Goal: Information Seeking & Learning: Learn about a topic

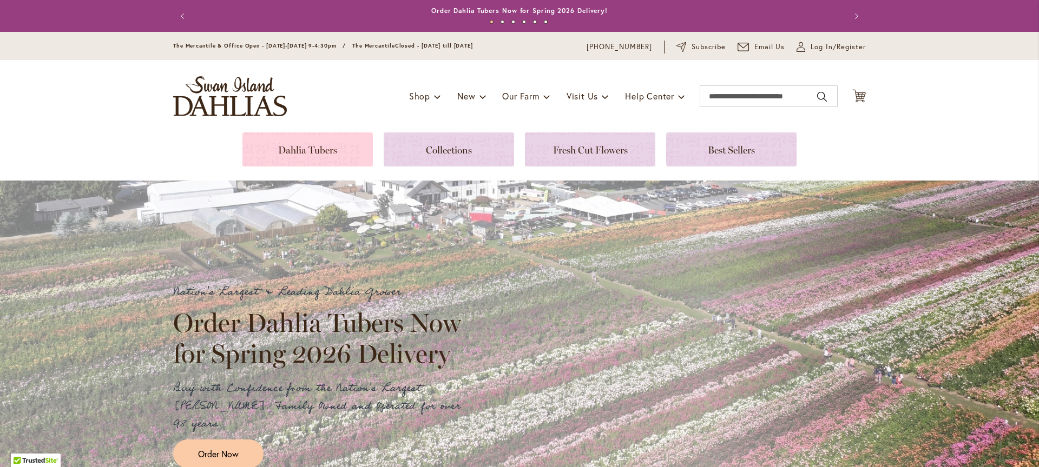
click at [344, 148] on link at bounding box center [307, 150] width 130 height 34
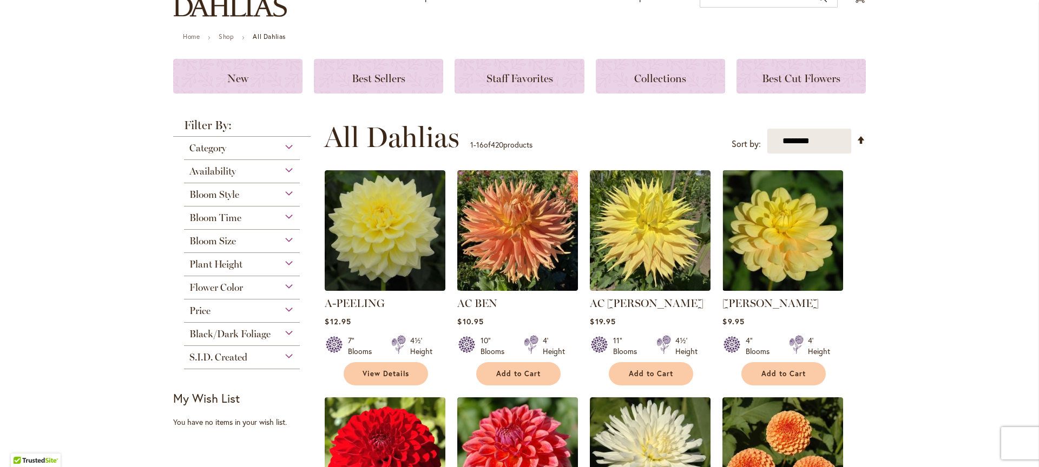
scroll to position [102, 0]
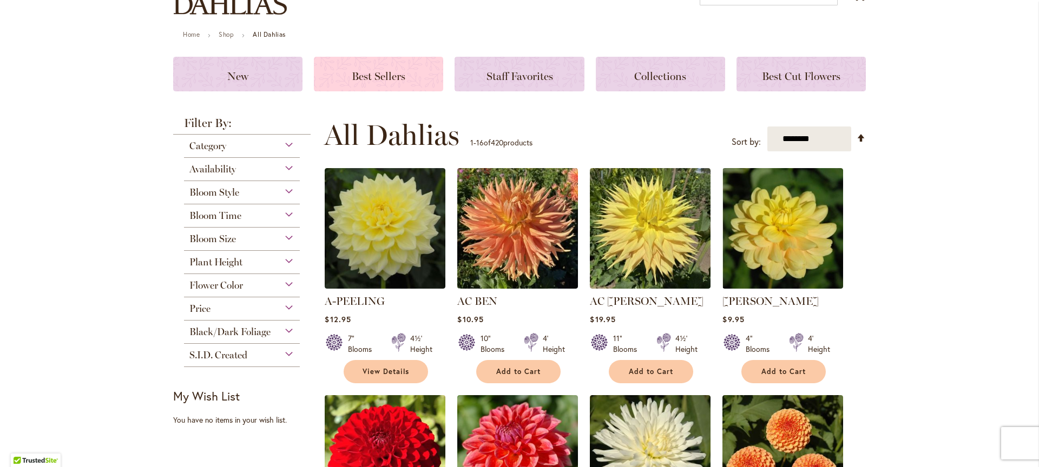
click at [402, 78] on h3 "Best Sellers" at bounding box center [378, 74] width 103 height 12
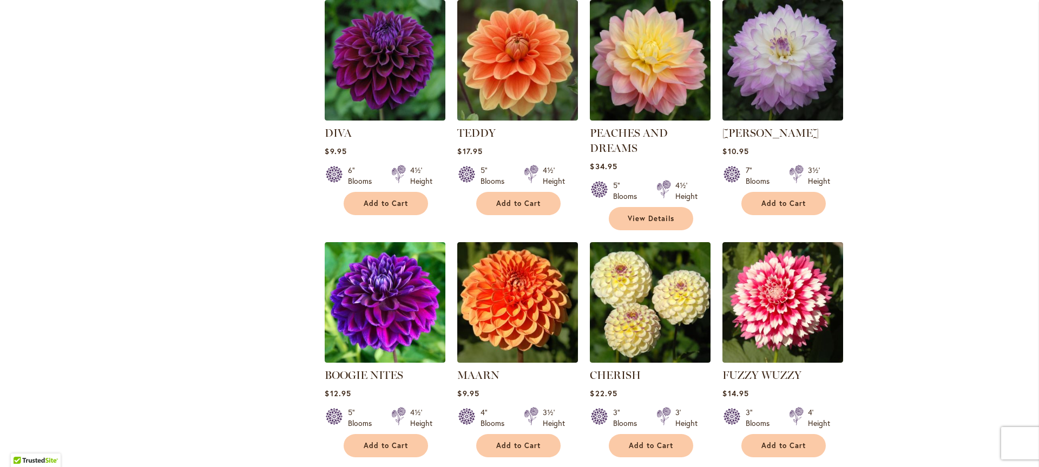
scroll to position [488, 0]
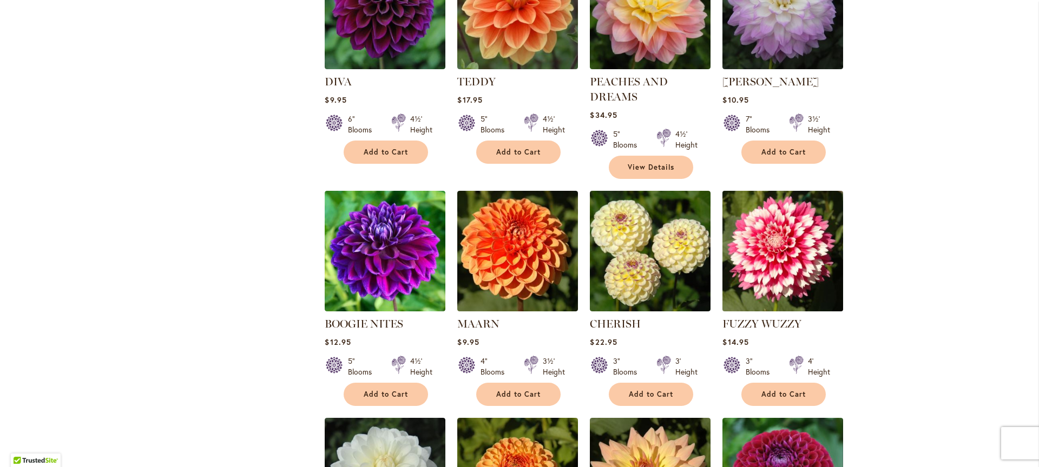
click at [796, 259] on img at bounding box center [782, 251] width 127 height 127
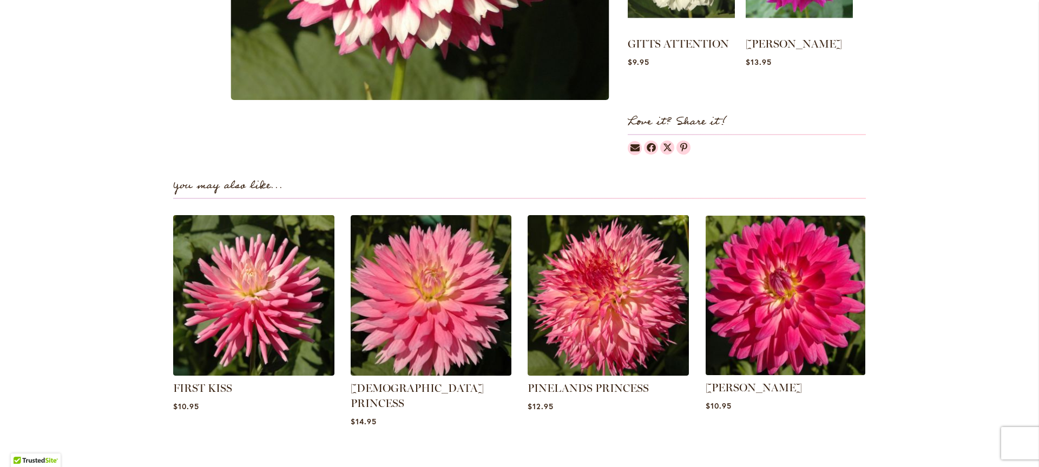
scroll to position [666, 0]
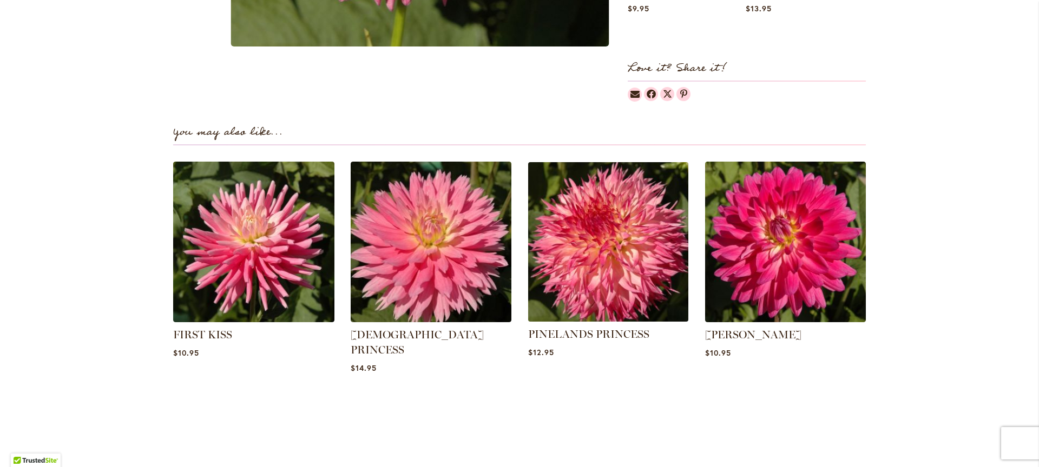
click at [638, 290] on img at bounding box center [608, 242] width 168 height 168
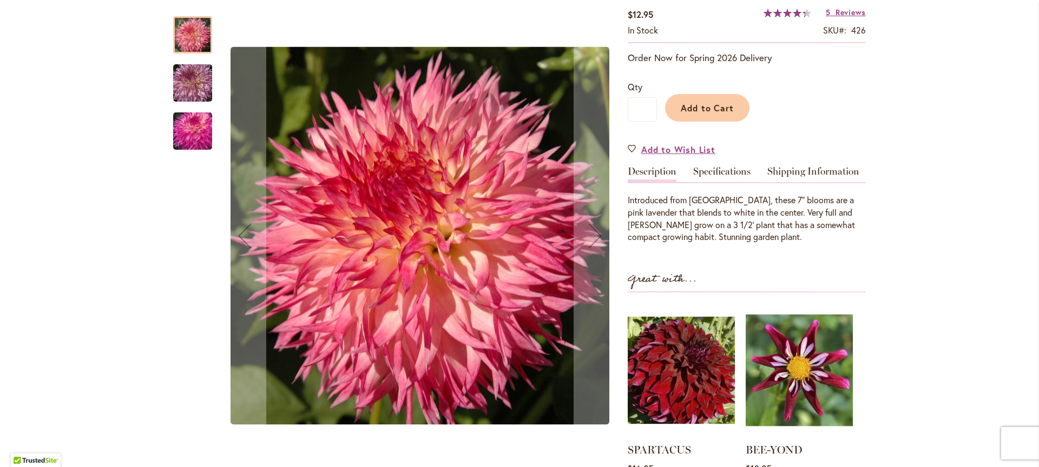
scroll to position [237, 0]
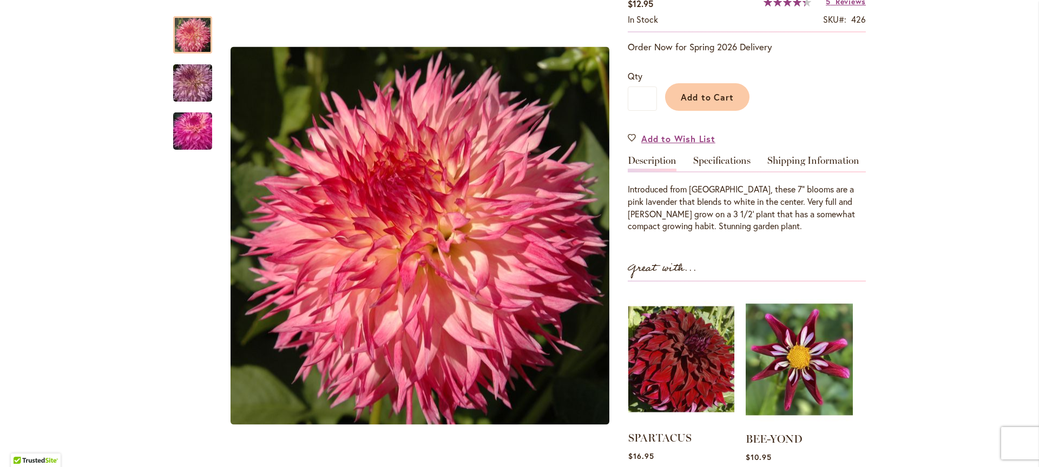
click at [684, 359] on img at bounding box center [681, 359] width 106 height 133
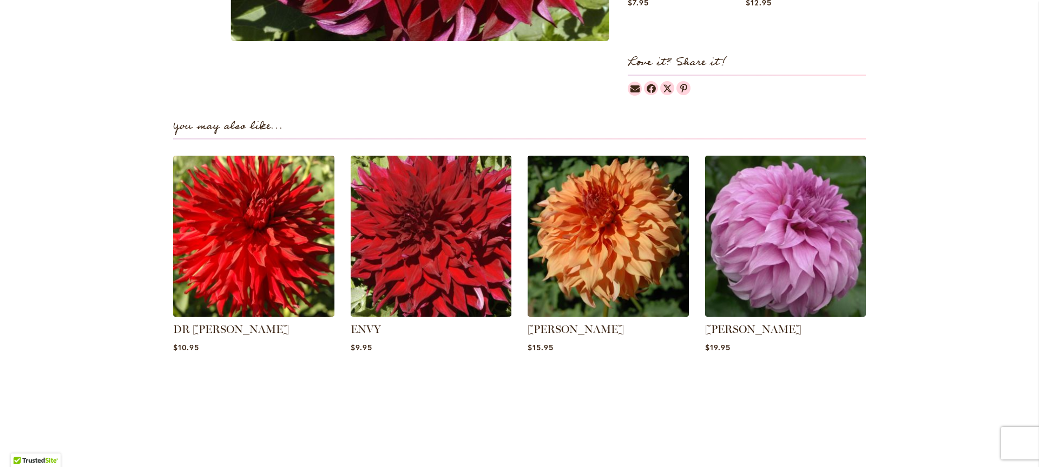
scroll to position [685, 0]
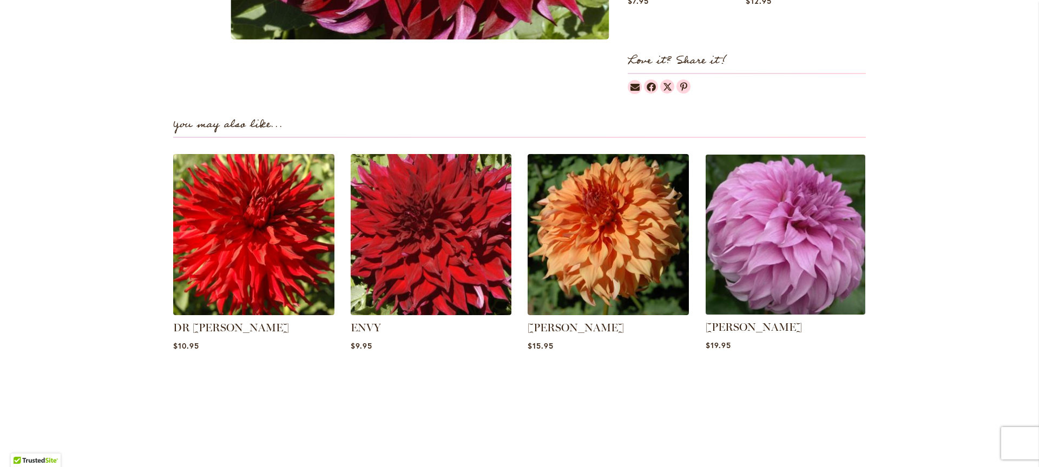
click at [784, 252] on img at bounding box center [785, 235] width 168 height 168
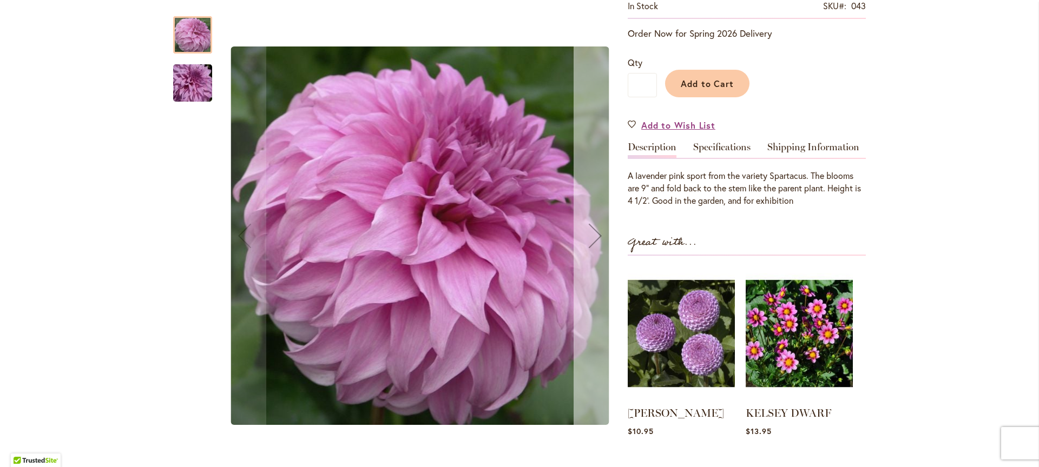
scroll to position [230, 0]
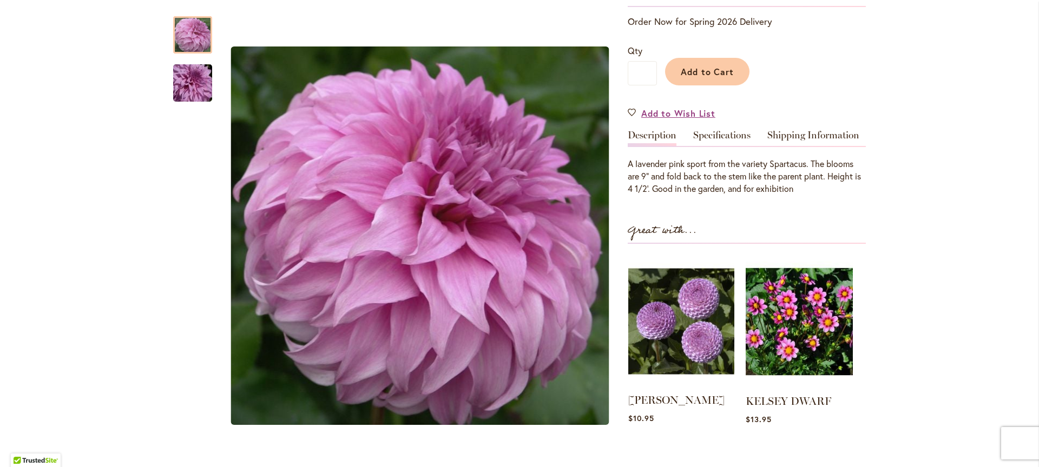
click at [681, 325] on img at bounding box center [681, 321] width 106 height 133
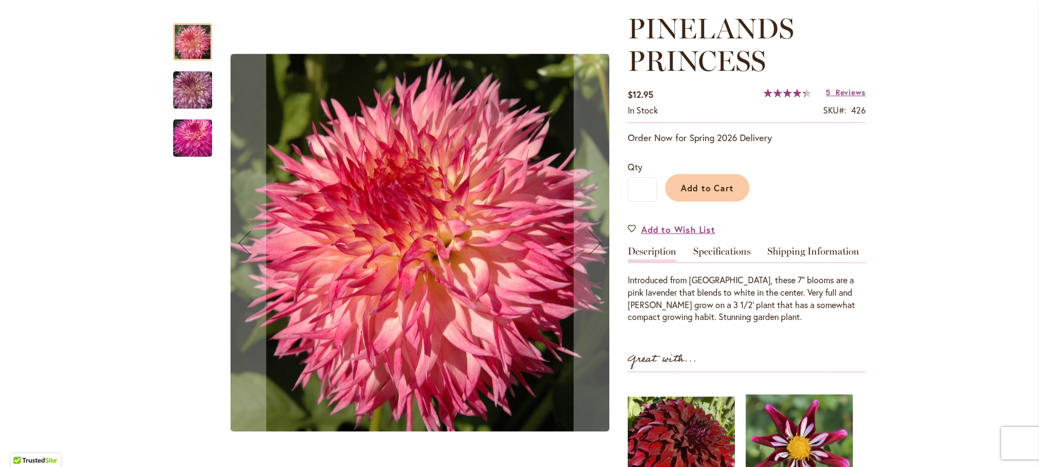
scroll to position [149, 0]
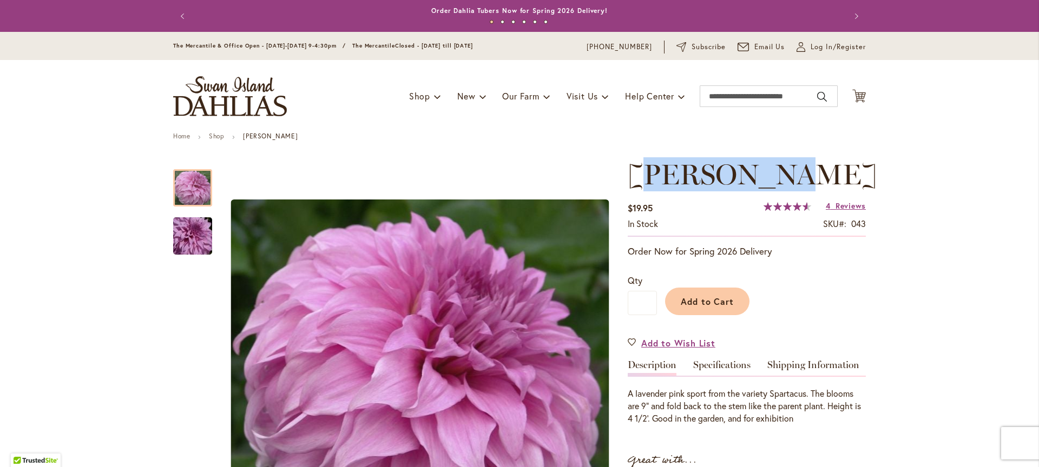
drag, startPoint x: 632, startPoint y: 177, endPoint x: 805, endPoint y: 178, distance: 173.1
click at [805, 178] on span "[PERSON_NAME]" at bounding box center [751, 174] width 249 height 34
click at [680, 180] on span "[PERSON_NAME]" at bounding box center [751, 174] width 249 height 34
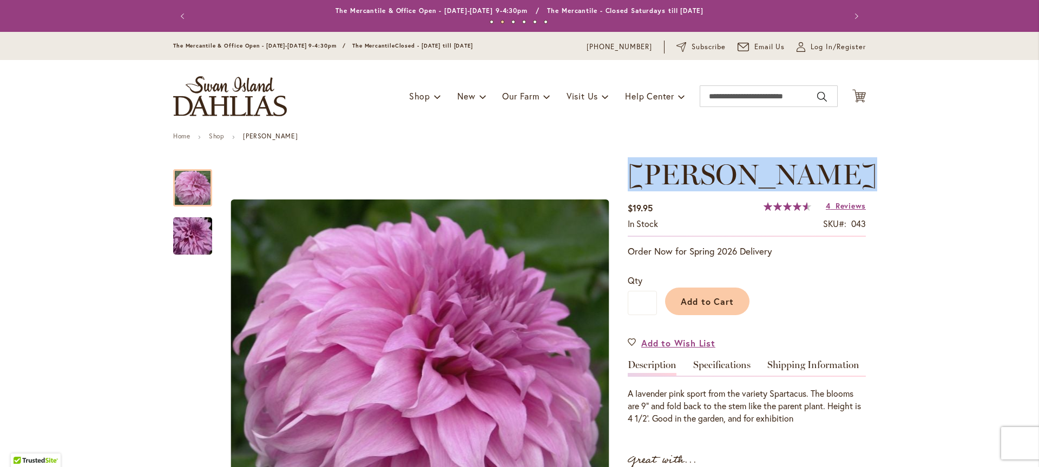
drag, startPoint x: 629, startPoint y: 176, endPoint x: 851, endPoint y: 181, distance: 222.4
click at [851, 181] on span "VASSIO MEGGOS" at bounding box center [751, 174] width 249 height 34
copy span "VASSIO MEGGOS"
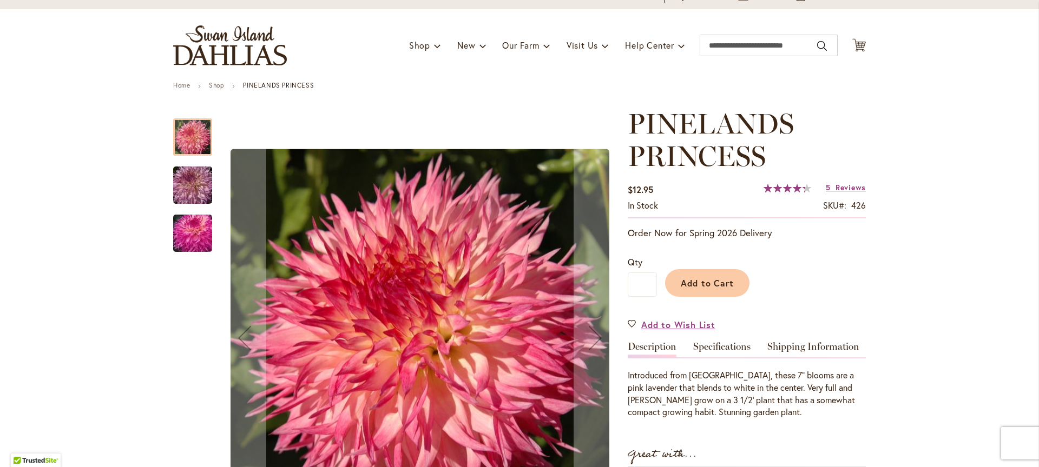
scroll to position [63, 0]
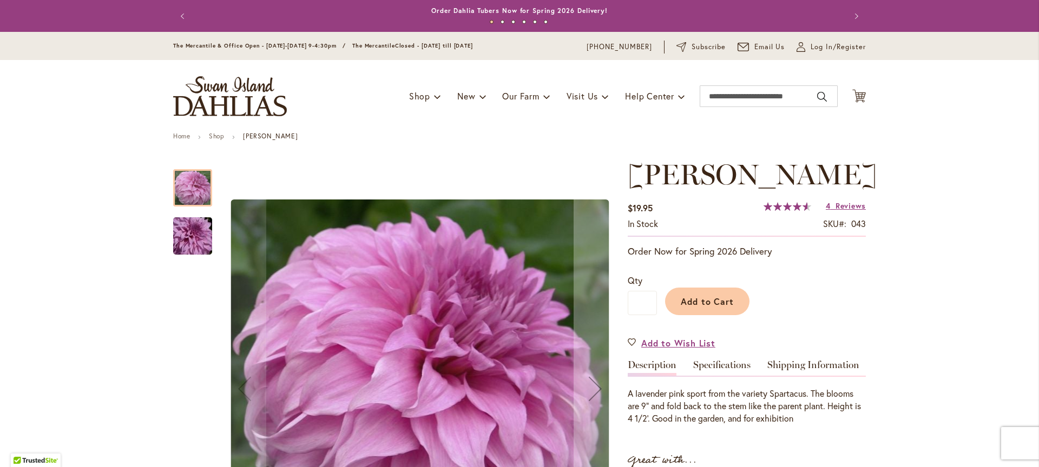
click at [714, 175] on span "[PERSON_NAME]" at bounding box center [751, 174] width 249 height 34
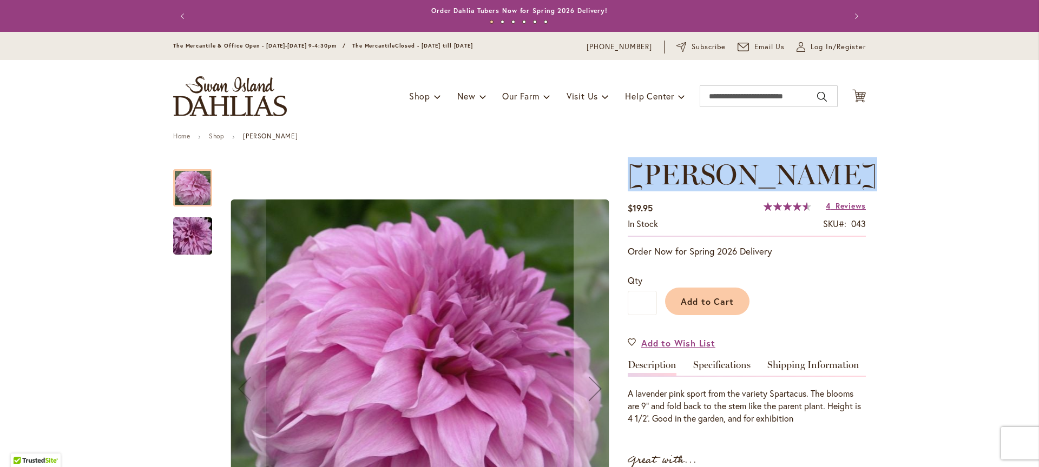
drag, startPoint x: 625, startPoint y: 179, endPoint x: 851, endPoint y: 178, distance: 226.1
click at [851, 178] on span "[PERSON_NAME]" at bounding box center [751, 174] width 249 height 34
copy span "[PERSON_NAME]"
